Goal: Check status: Check status

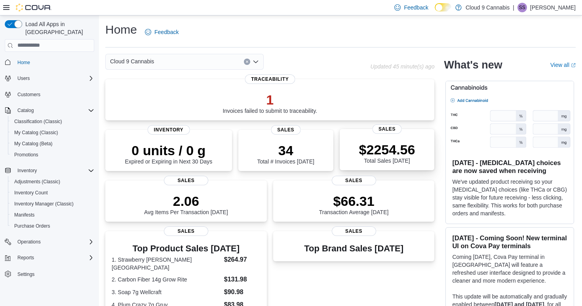
click at [378, 150] on p "$2254.56" at bounding box center [387, 150] width 56 height 16
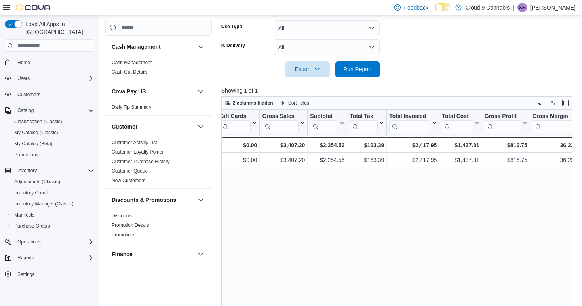
scroll to position [0, 205]
